Goal: Communication & Community: Answer question/provide support

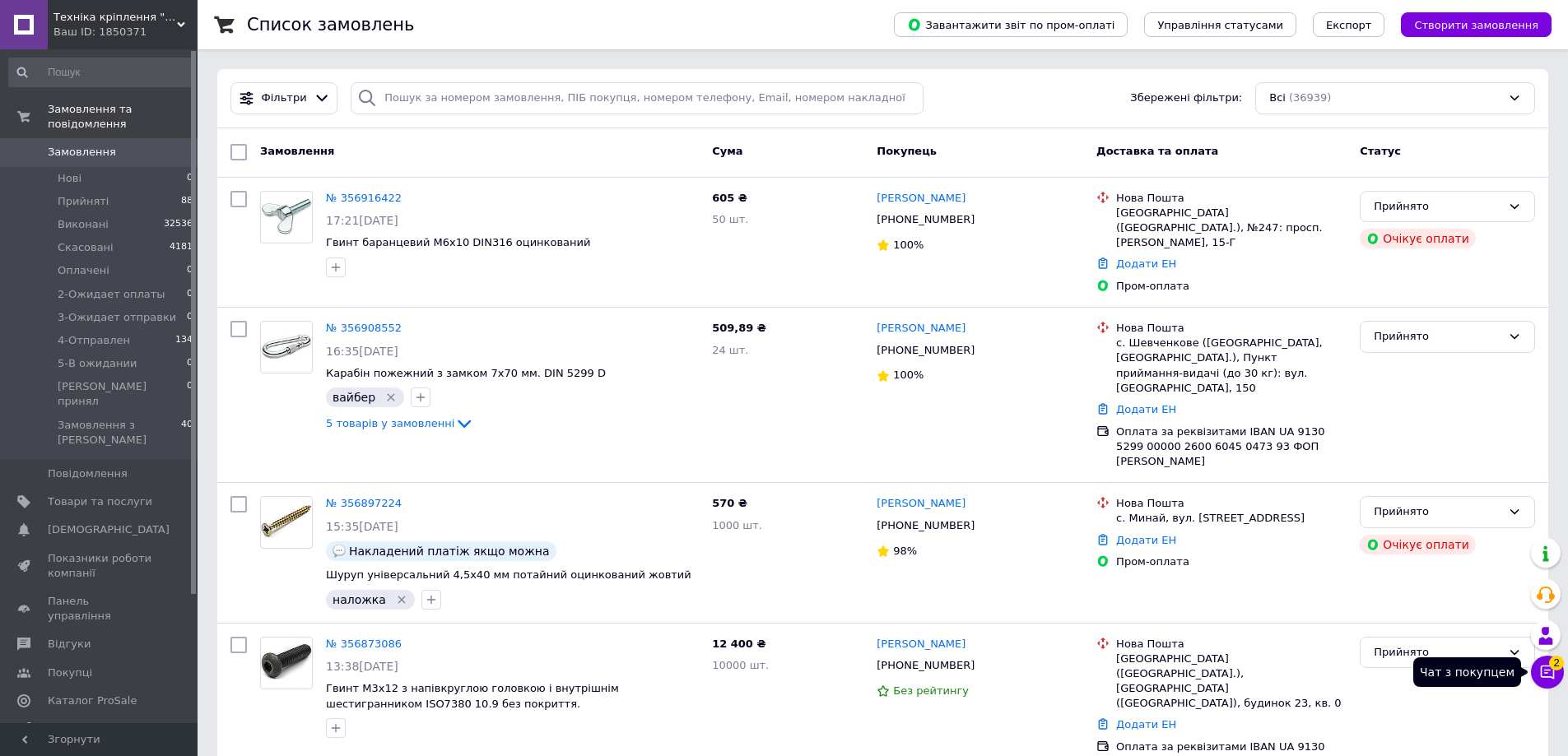
click at [1556, 682] on button "Чат з покупцем 2" at bounding box center [1548, 672] width 33 height 33
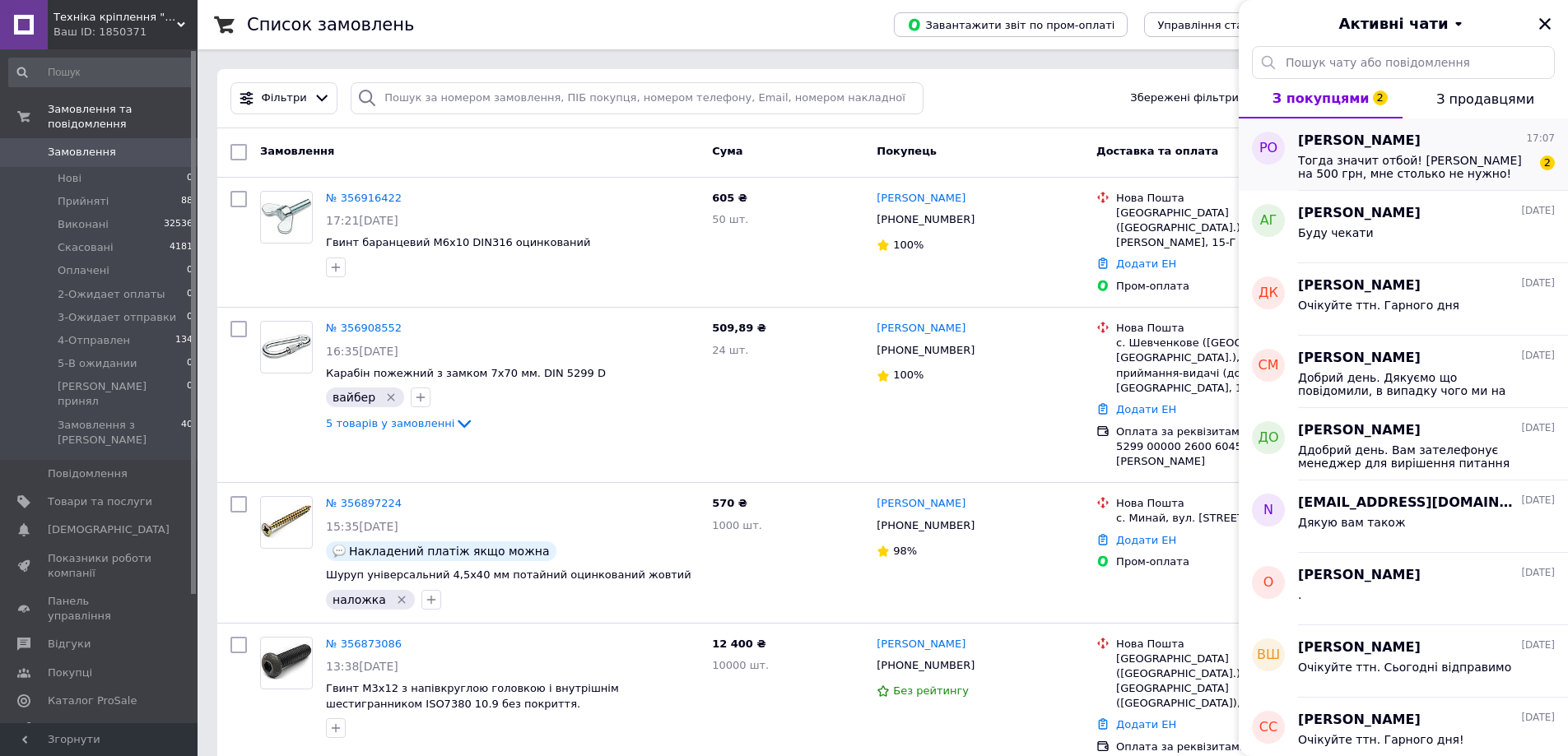
click at [1399, 161] on span "Тогда значит отбой! Хомутов на 500 грн, мне столько не нужно!" at bounding box center [1415, 166] width 234 height 26
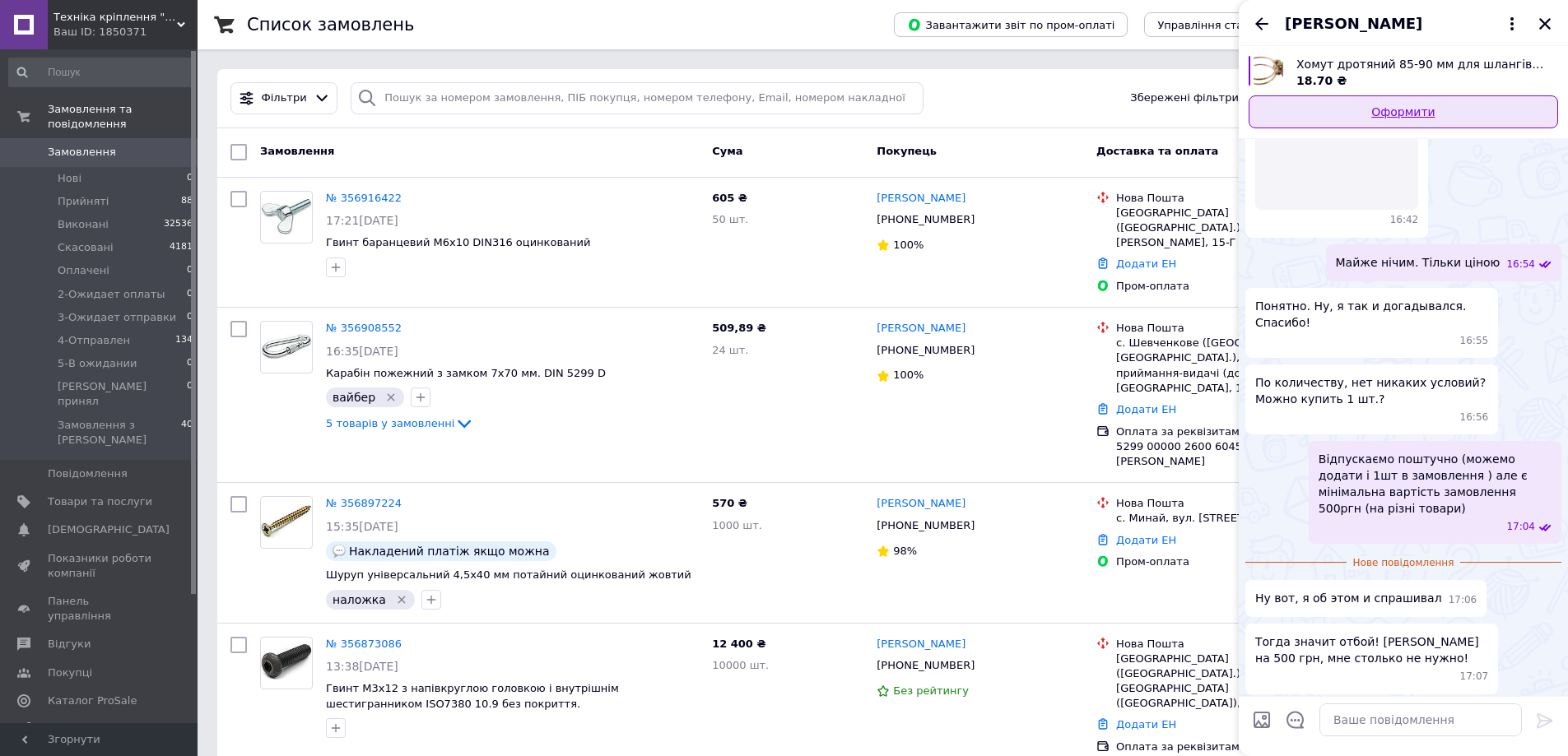
scroll to position [835, 0]
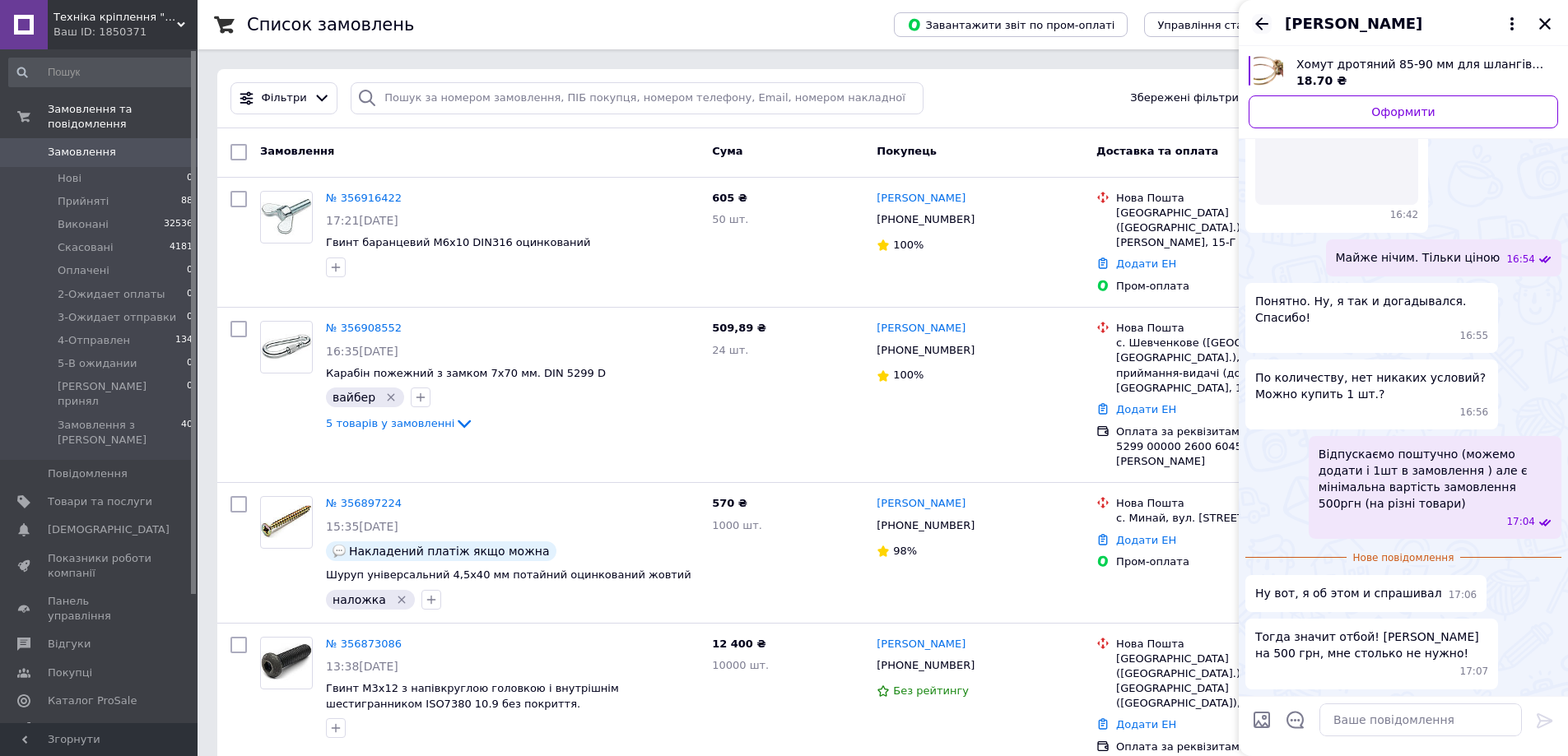
click at [1258, 23] on icon "Назад" at bounding box center [1262, 23] width 13 height 13
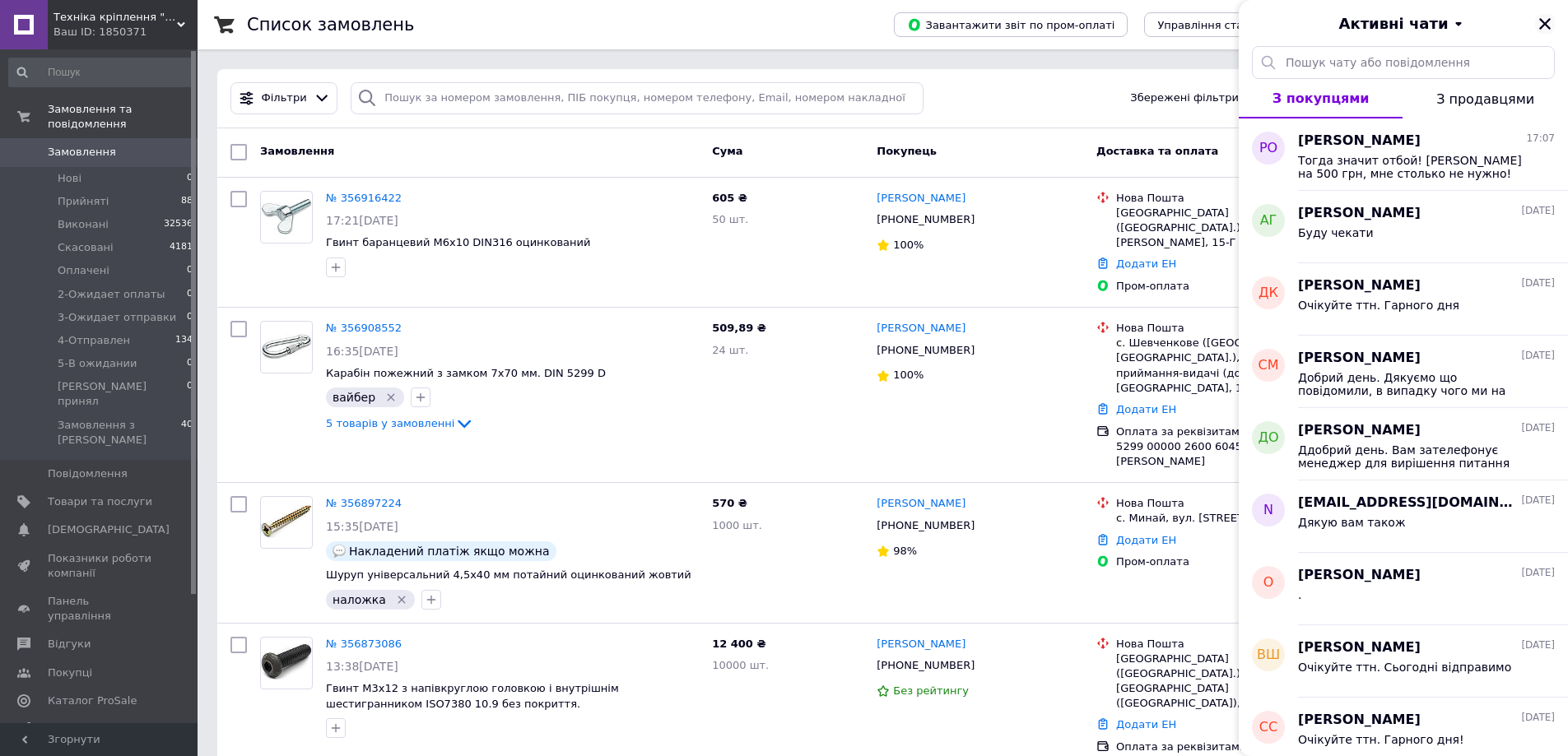
click at [1535, 26] on button "Закрити" at bounding box center [1545, 24] width 20 height 20
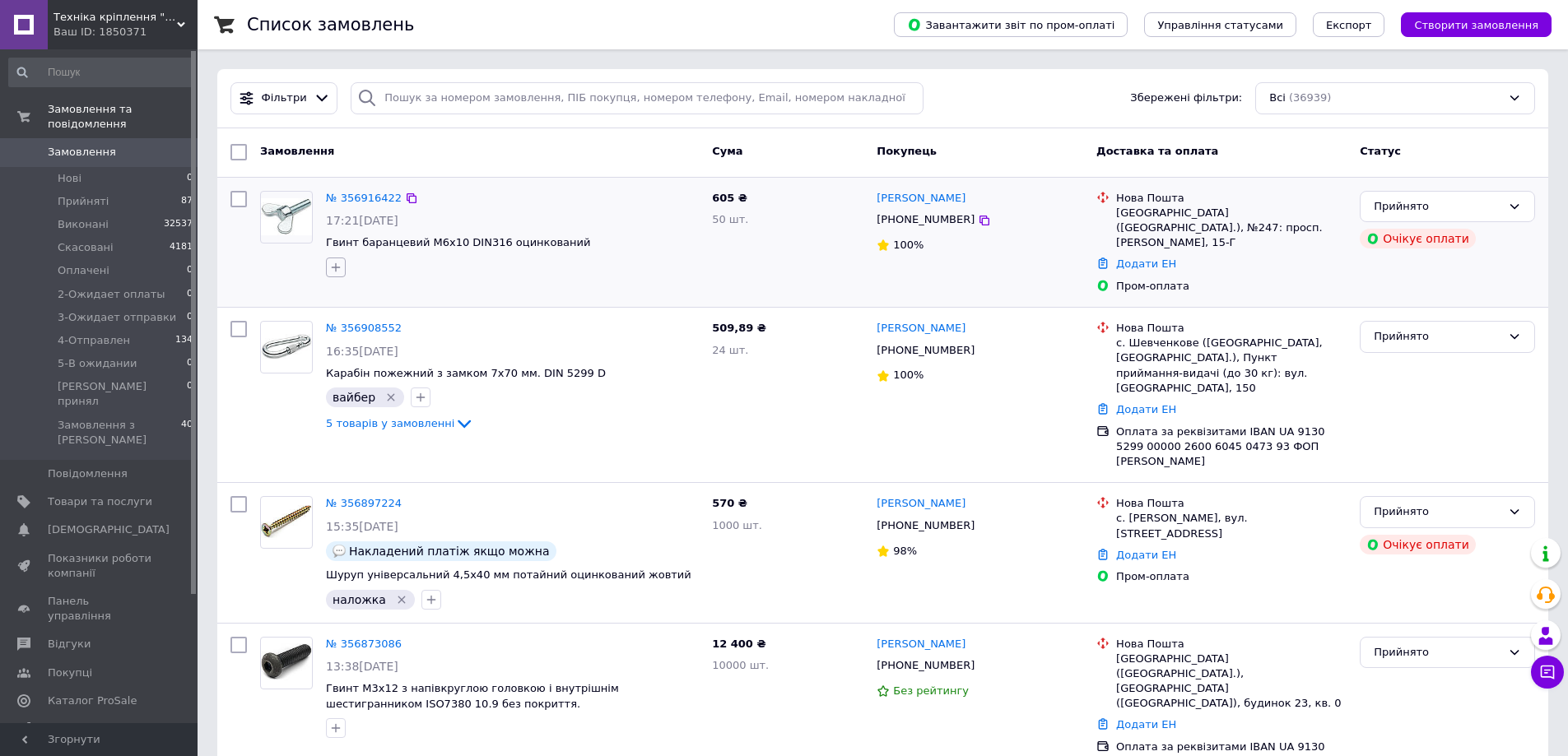
click at [334, 266] on icon "button" at bounding box center [336, 267] width 13 height 13
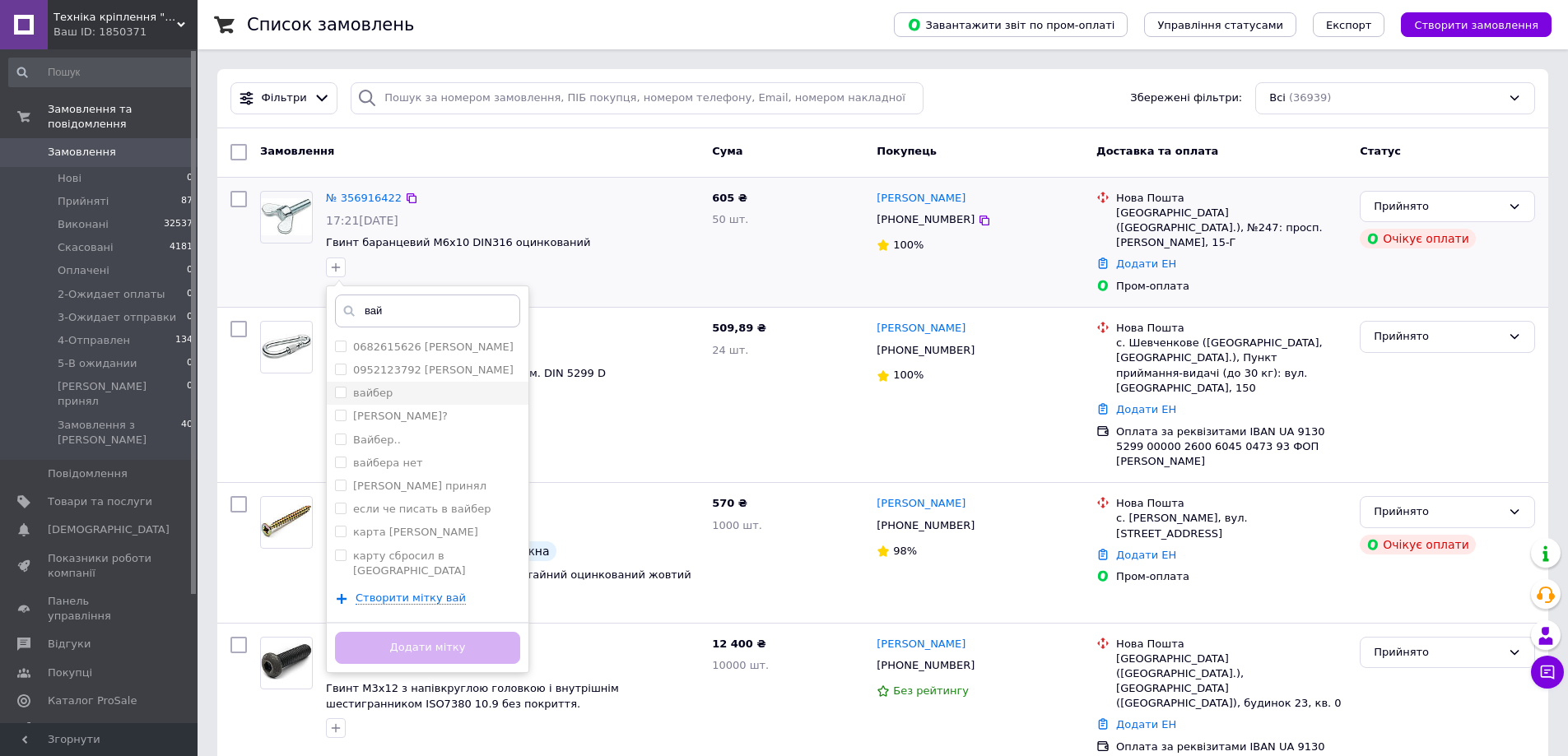
type input "вай"
click at [344, 391] on input "вайбер" at bounding box center [340, 391] width 11 height 11
checkbox input "true"
click at [502, 643] on button "Додати мітку" at bounding box center [427, 647] width 186 height 32
